Goal: Information Seeking & Learning: Find specific page/section

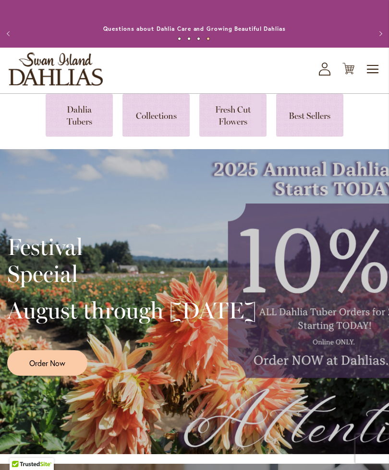
click at [380, 73] on span "Toggle Nav" at bounding box center [373, 69] width 14 height 19
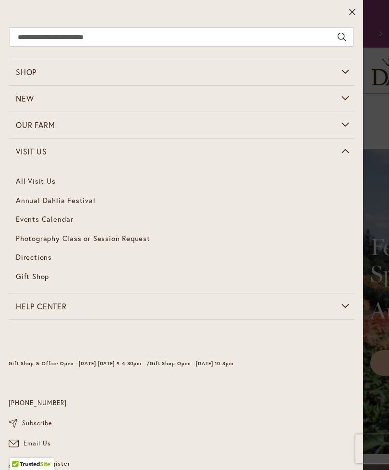
click at [54, 255] on link "Directions" at bounding box center [182, 257] width 346 height 19
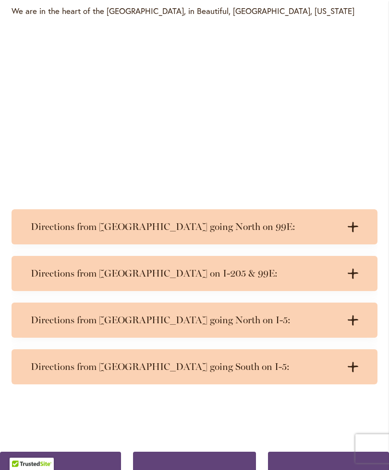
scroll to position [495, 0]
click at [280, 326] on h3 "Directions from Salem going North on I-5:" at bounding box center [185, 320] width 309 height 12
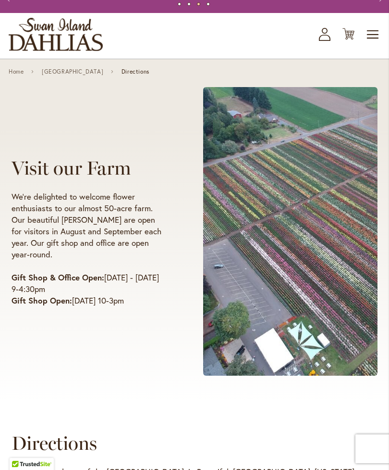
scroll to position [0, 0]
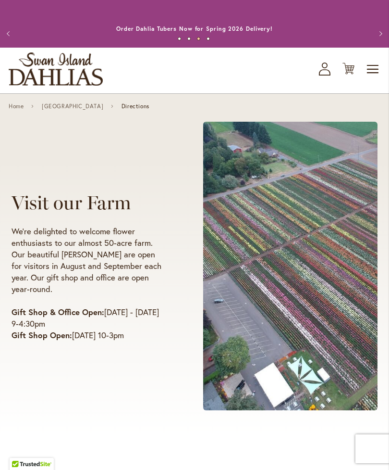
click at [24, 110] on link "Home" at bounding box center [16, 106] width 15 height 7
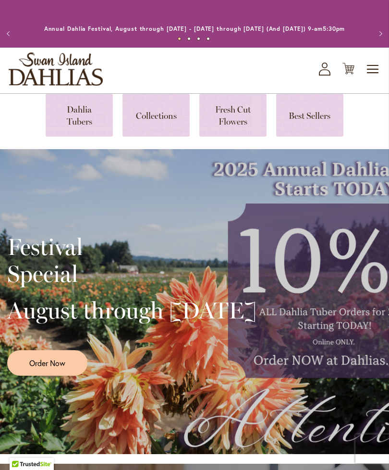
click at [152, 132] on link at bounding box center [156, 115] width 67 height 43
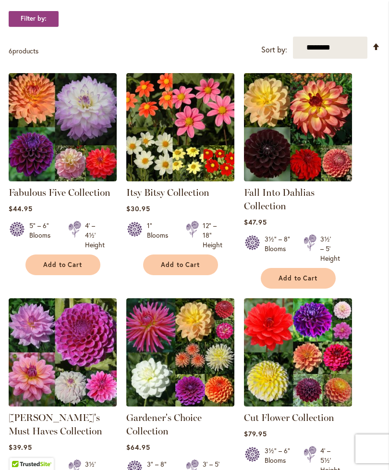
scroll to position [183, 0]
click at [314, 151] on img at bounding box center [298, 128] width 108 height 108
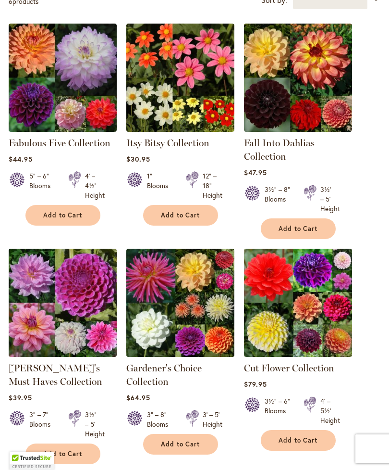
scroll to position [214, 0]
